Goal: Information Seeking & Learning: Learn about a topic

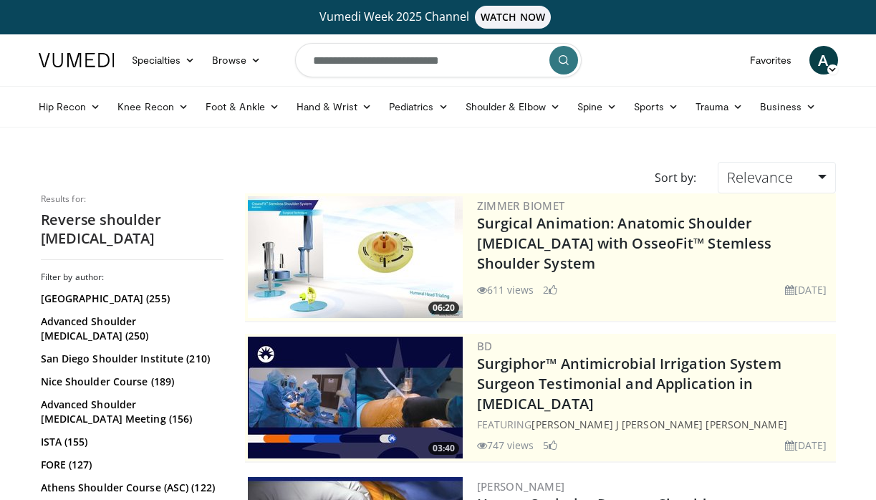
scroll to position [2364, 0]
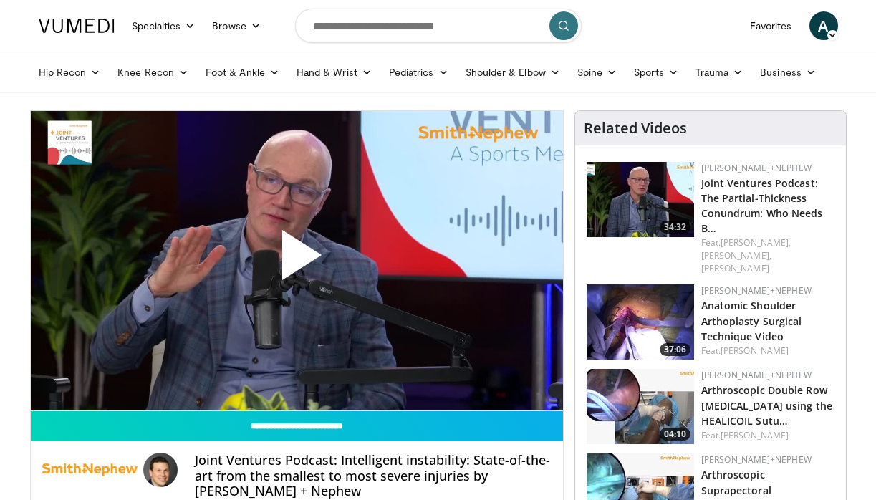
click at [49, 19] on img at bounding box center [77, 26] width 76 height 14
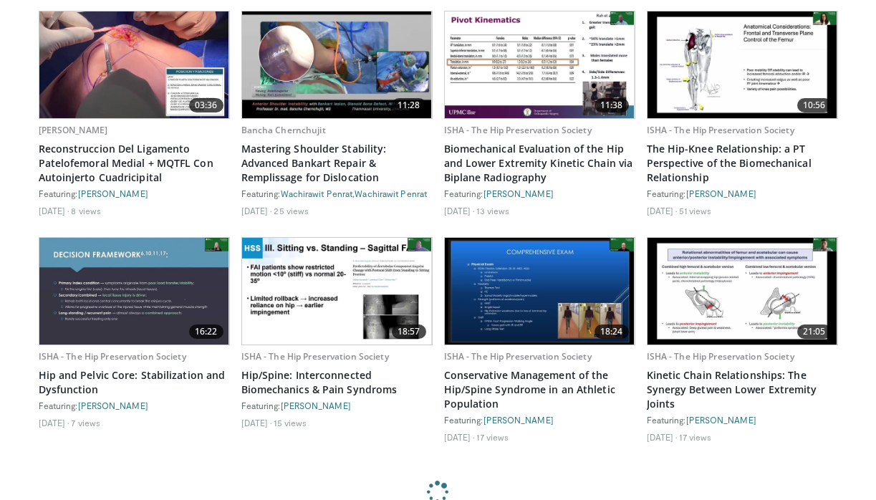
scroll to position [1034, 0]
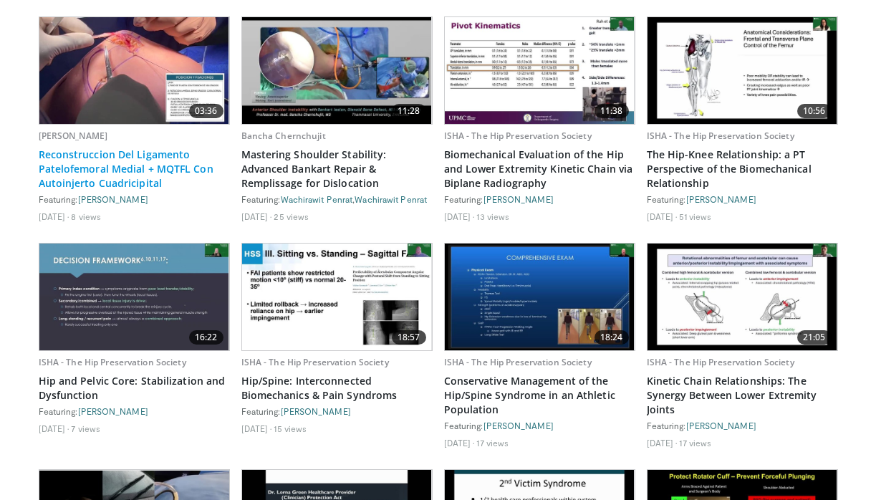
click at [141, 148] on link "Reconstruccion Del Ligamento Patelofemoral Medial + MQTFL Con Autoinjerto Cuadr…" at bounding box center [134, 169] width 191 height 43
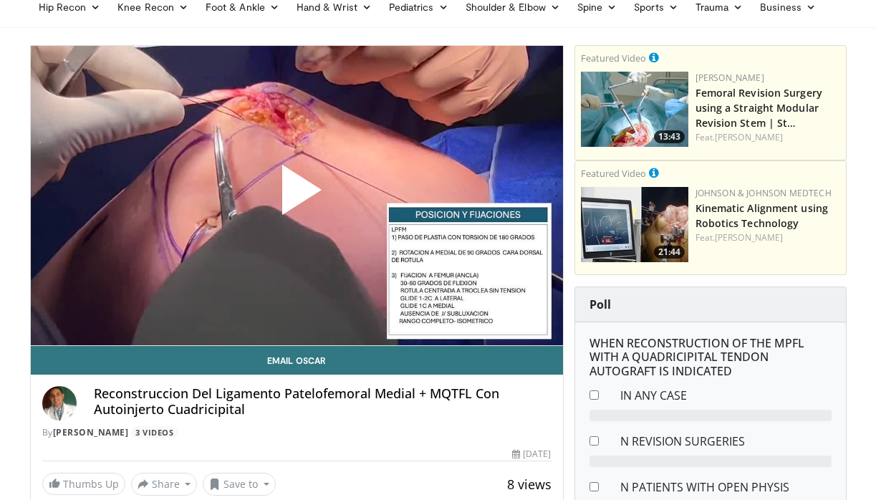
scroll to position [69, 0]
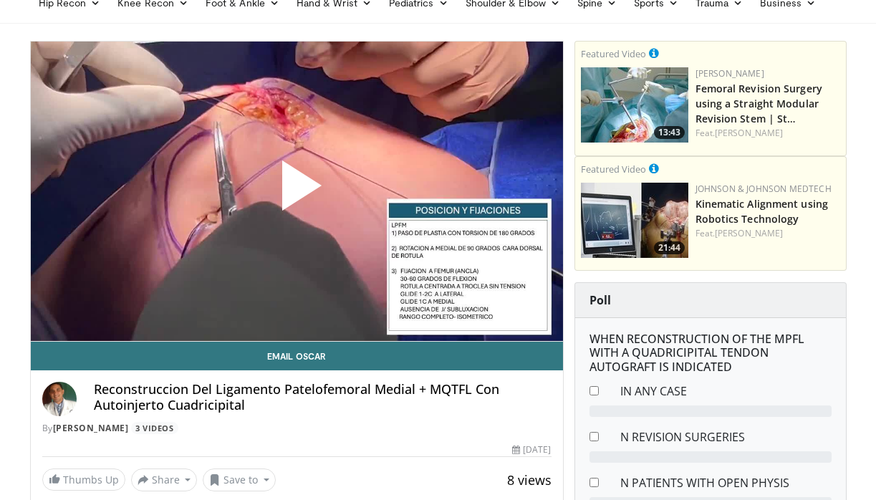
click at [297, 191] on span "Video Player" at bounding box center [297, 191] width 0 height 0
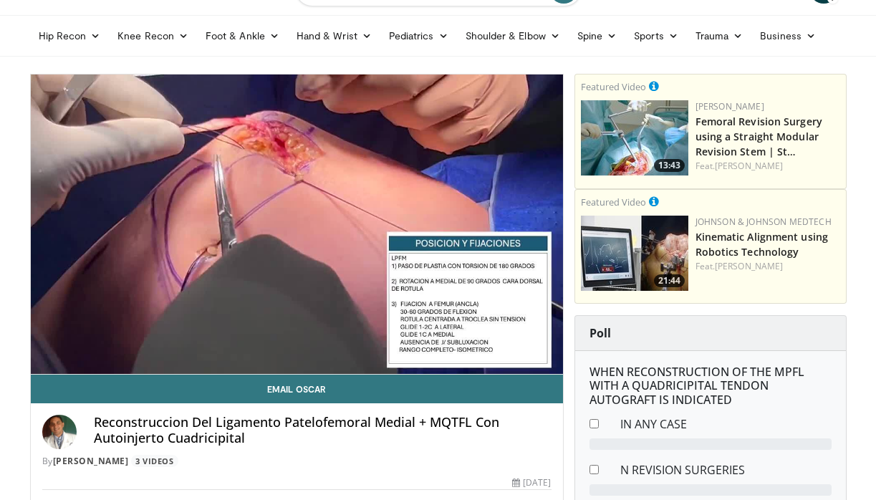
scroll to position [29, 0]
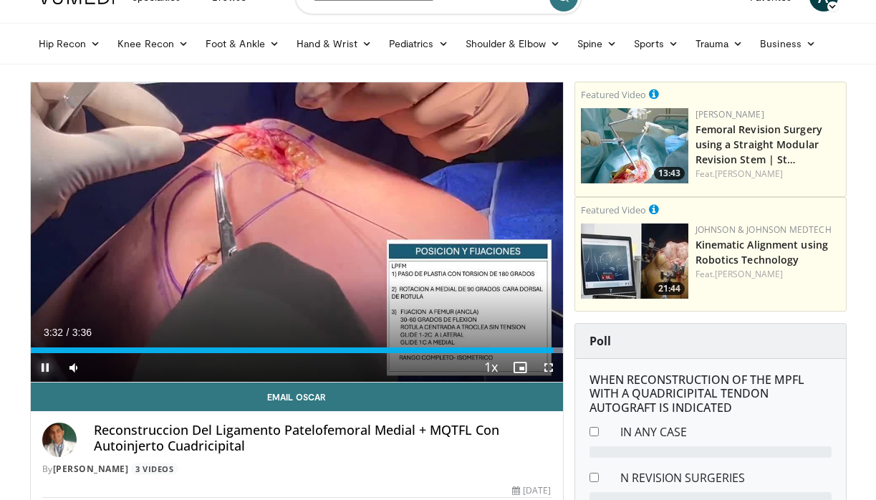
click at [46, 370] on span "Video Player" at bounding box center [45, 367] width 29 height 29
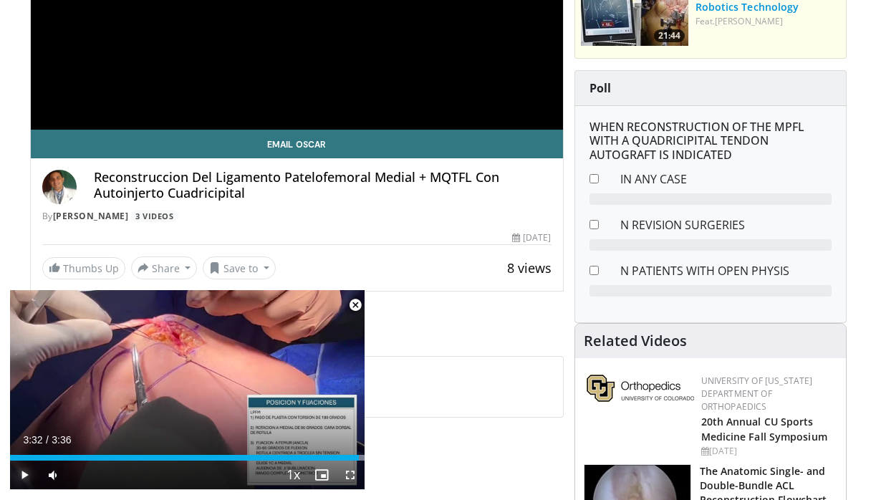
scroll to position [305, 0]
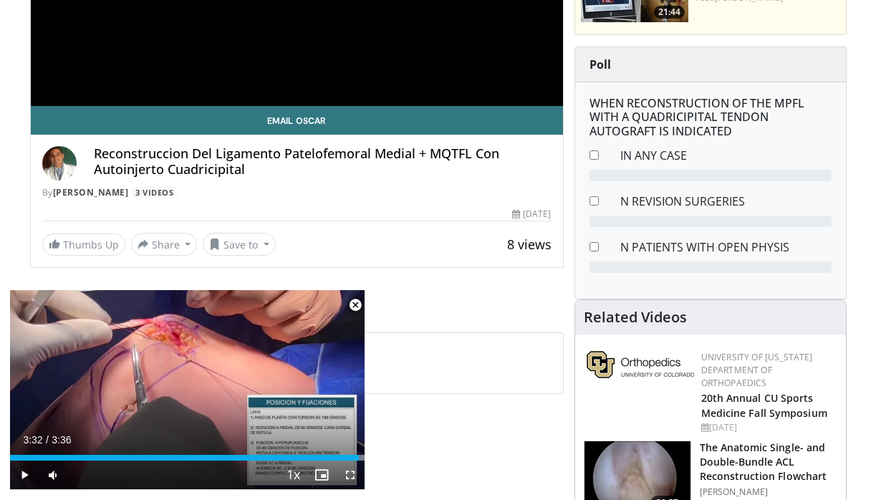
click at [353, 304] on span "Video Player" at bounding box center [355, 305] width 29 height 29
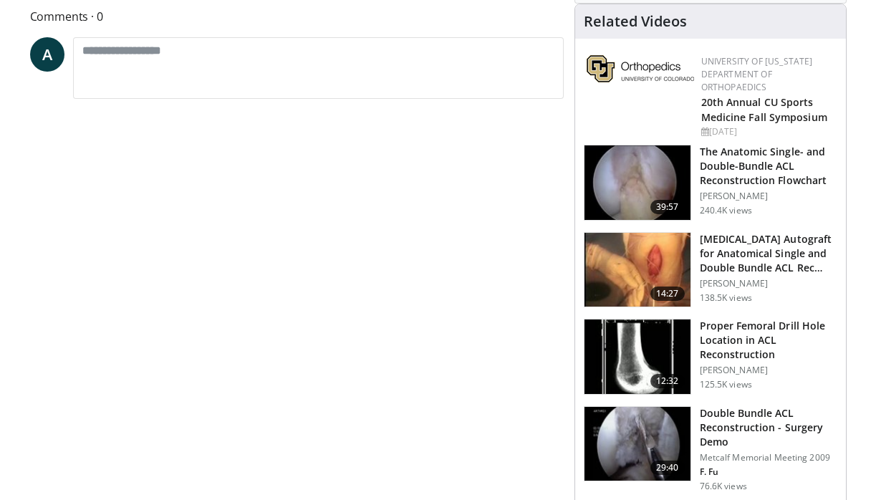
scroll to position [0, 0]
